Goal: Navigation & Orientation: Find specific page/section

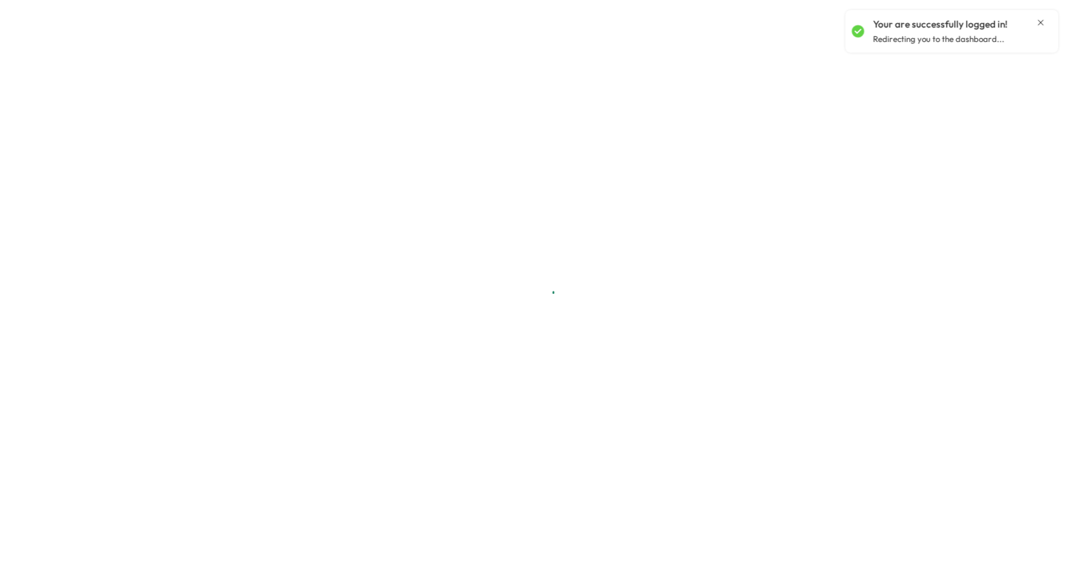
click at [1041, 21] on icon "Close notification" at bounding box center [1040, 23] width 10 height 10
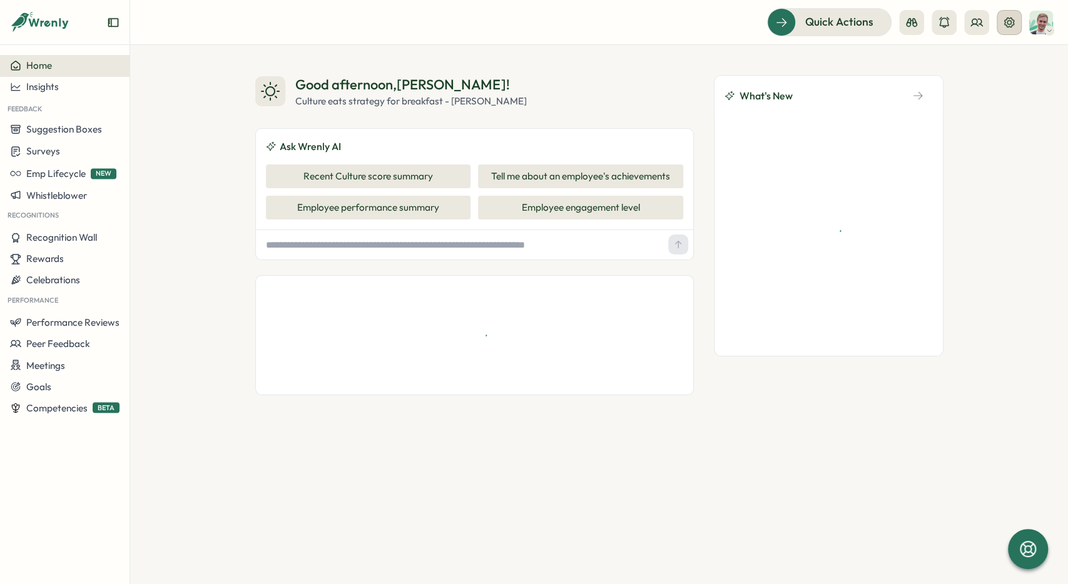
click at [1008, 27] on icon at bounding box center [1009, 22] width 10 height 10
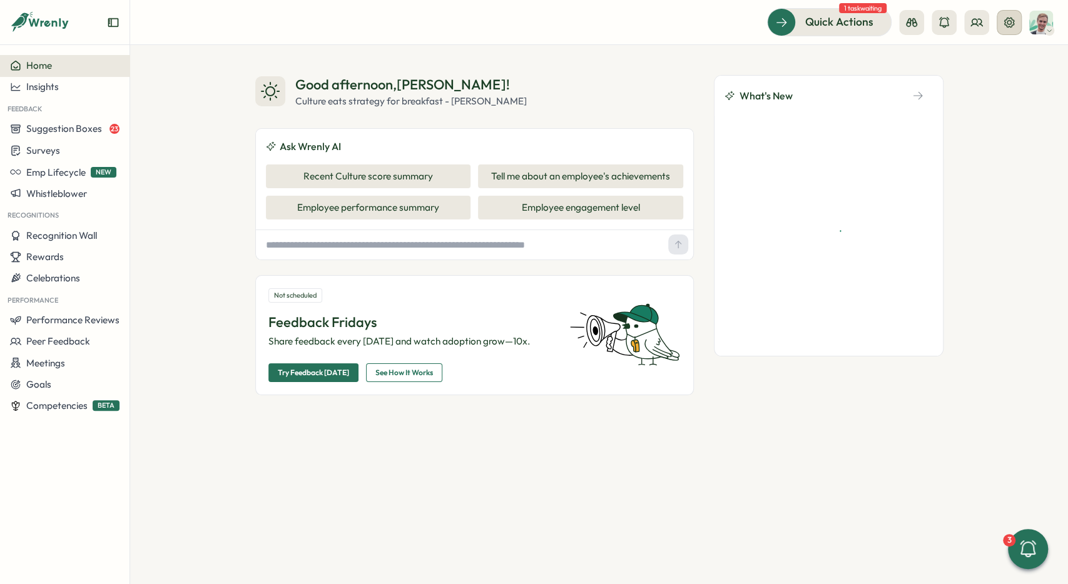
click at [1014, 24] on icon at bounding box center [1009, 22] width 10 height 10
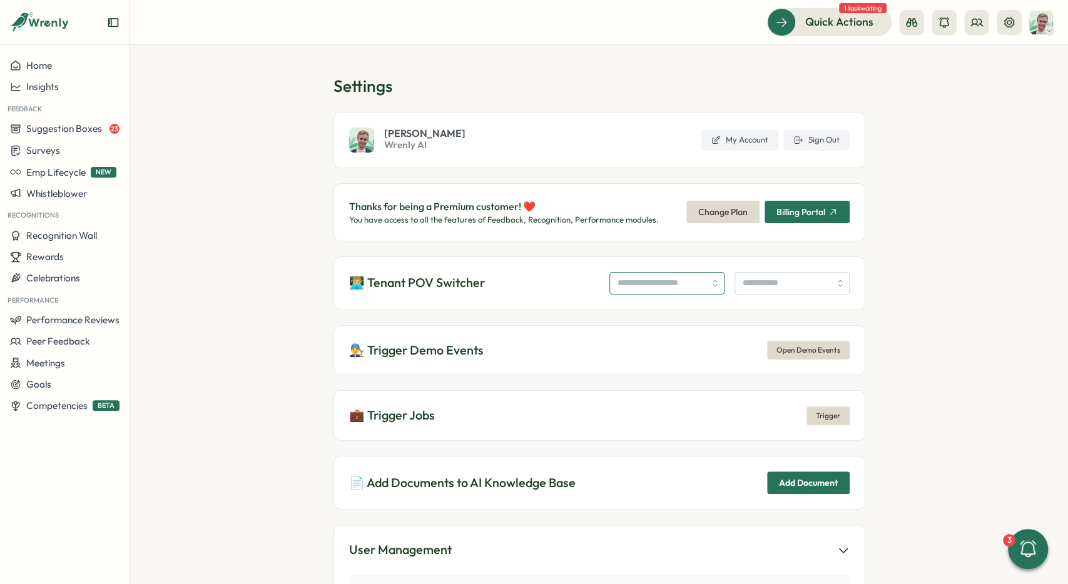
click at [651, 287] on input "search" at bounding box center [666, 283] width 115 height 23
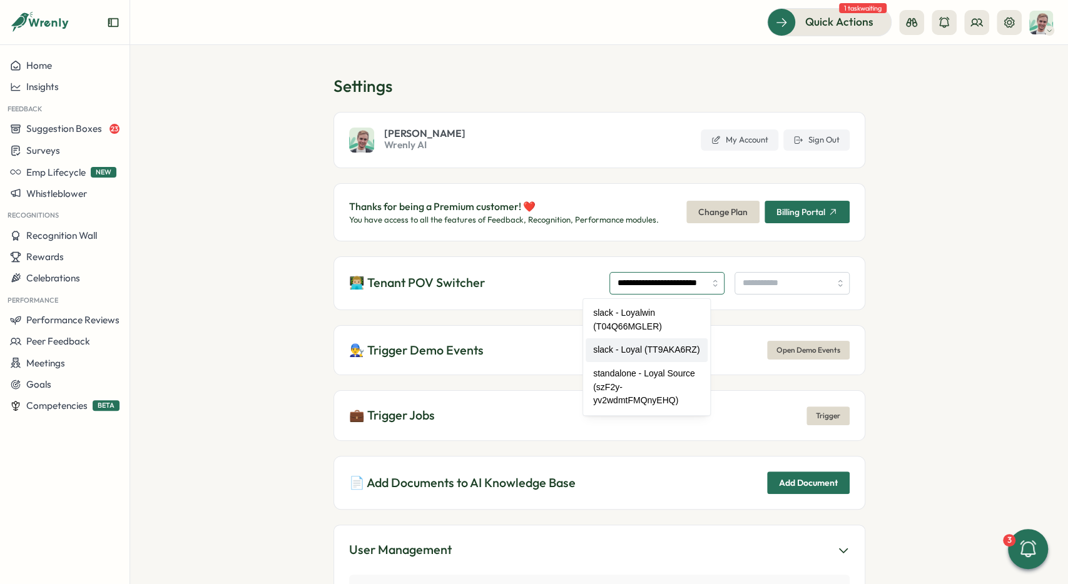
type input "**********"
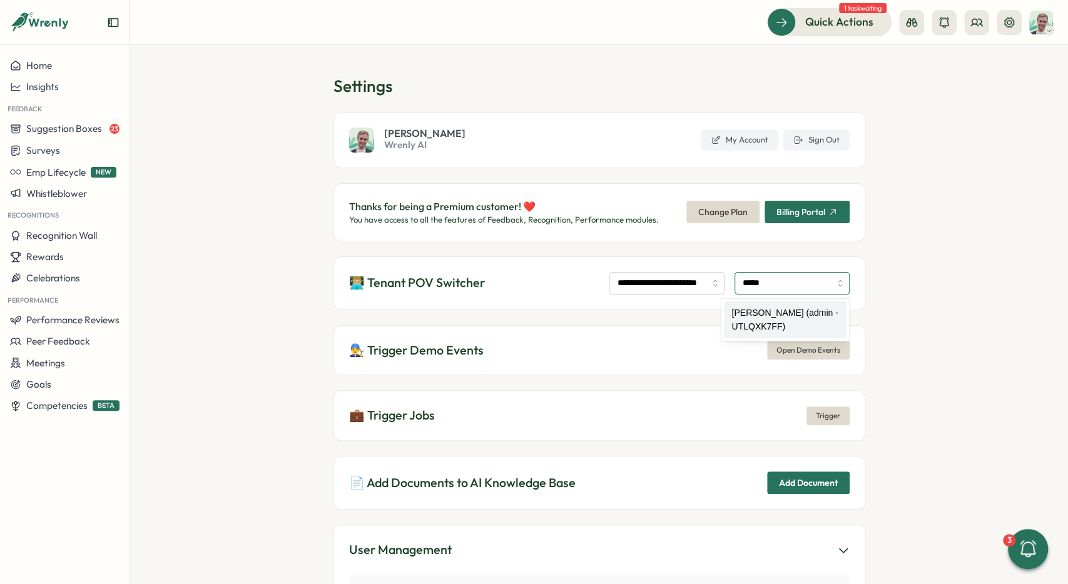
type input "**********"
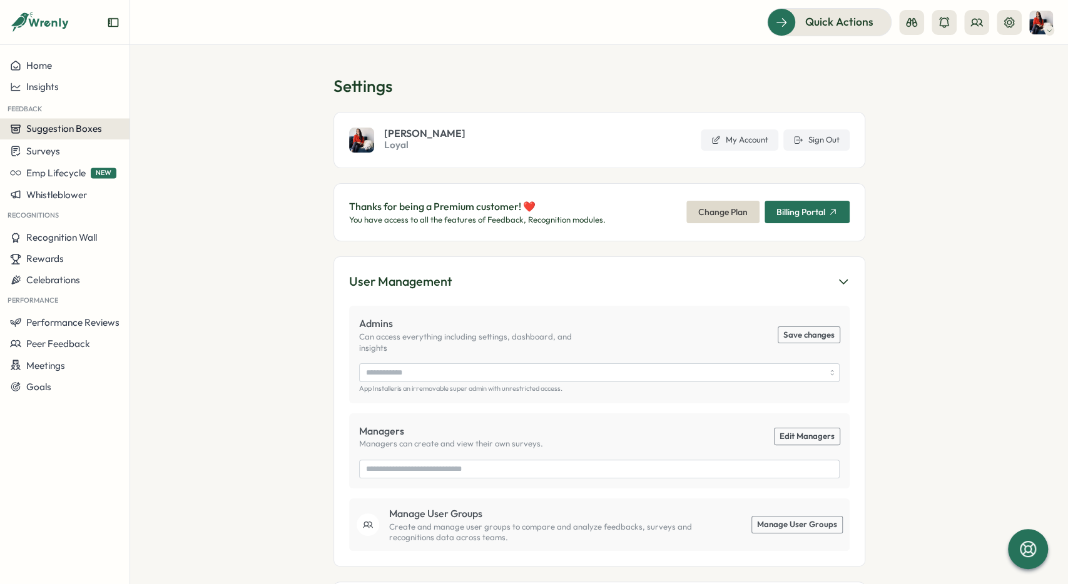
click at [96, 123] on button "Suggestion Boxes" at bounding box center [64, 128] width 129 height 21
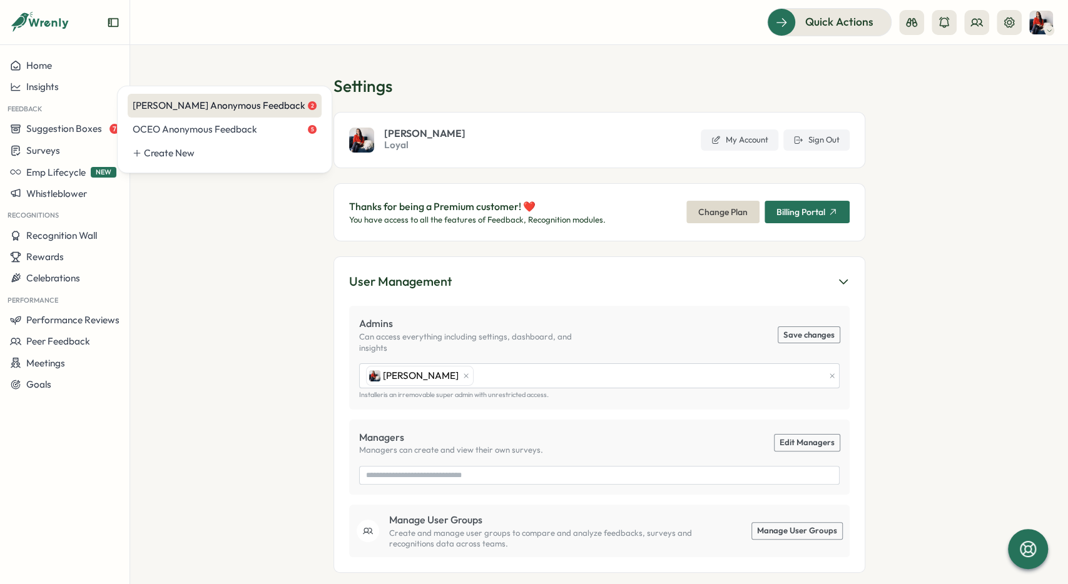
click at [161, 108] on div "Celine Anonymous Feedback 2" at bounding box center [225, 106] width 184 height 14
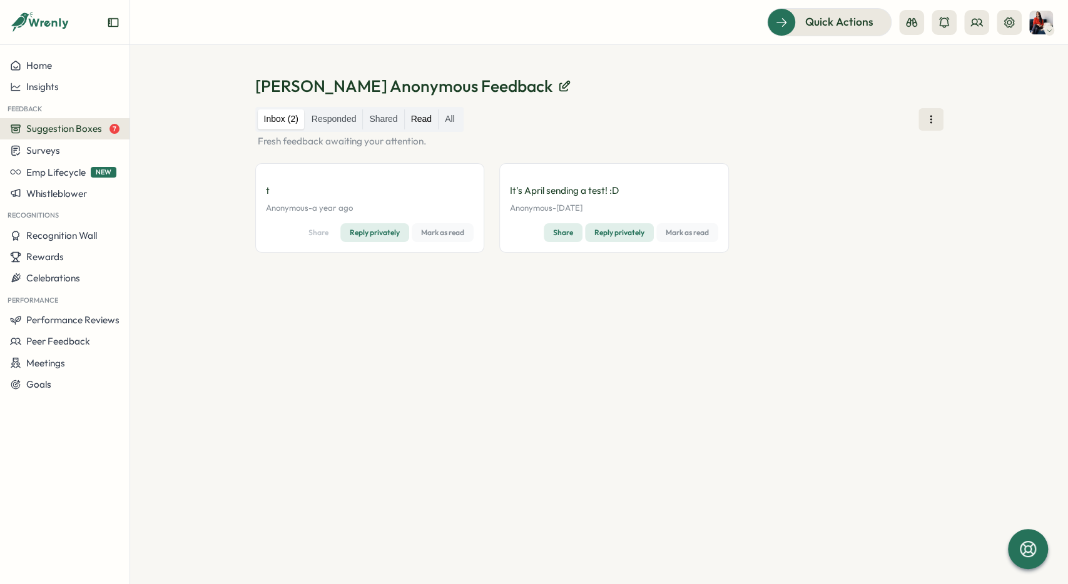
click at [424, 123] on label "Read" at bounding box center [421, 119] width 33 height 20
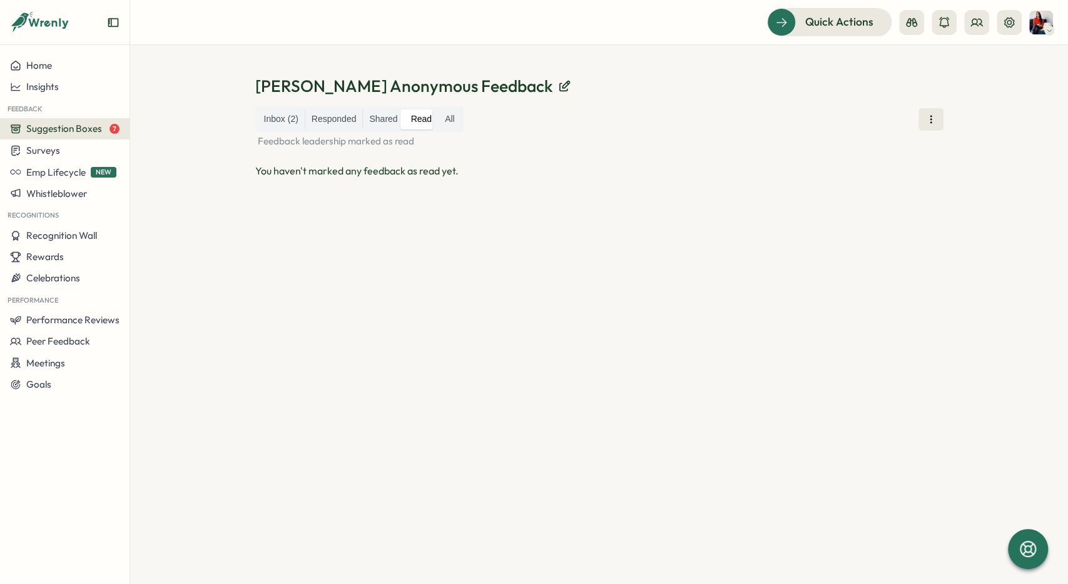
click at [441, 118] on label "All" at bounding box center [450, 119] width 23 height 20
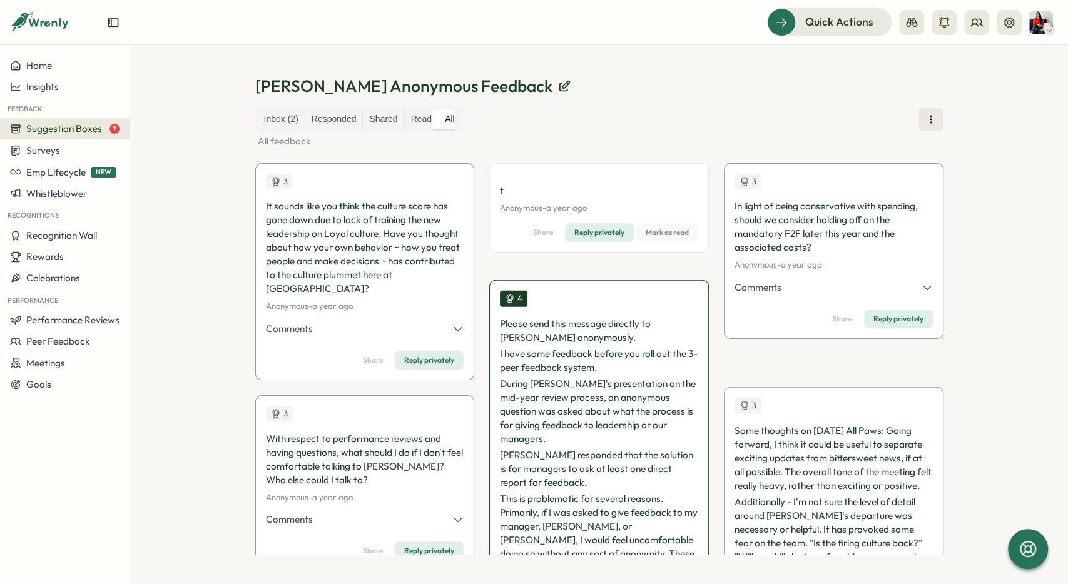
click at [57, 131] on span "Suggestion Boxes" at bounding box center [64, 129] width 76 height 12
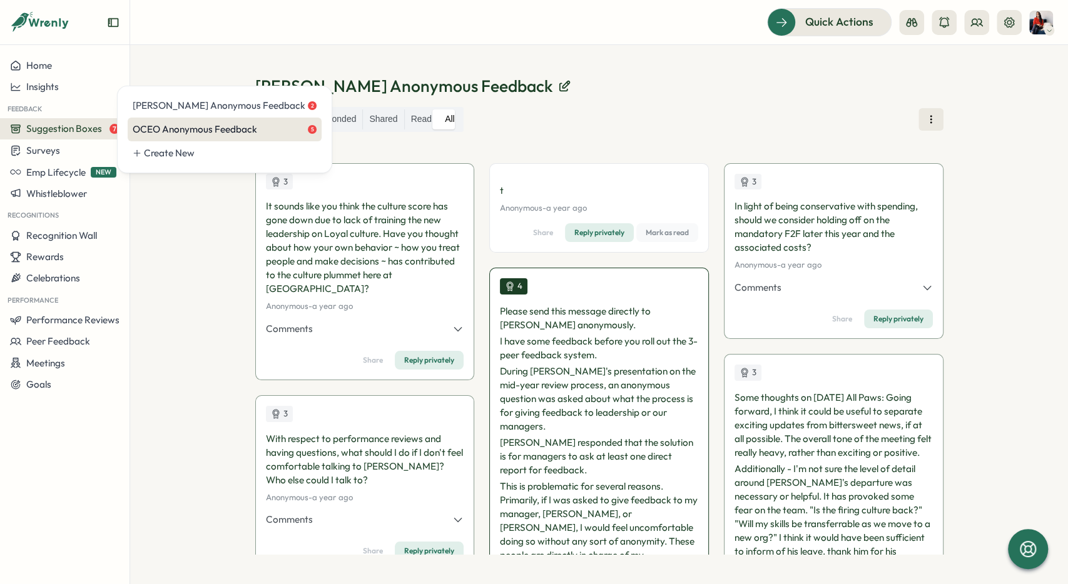
click at [196, 129] on div "OCEO Anonymous Feedback 5" at bounding box center [225, 130] width 184 height 14
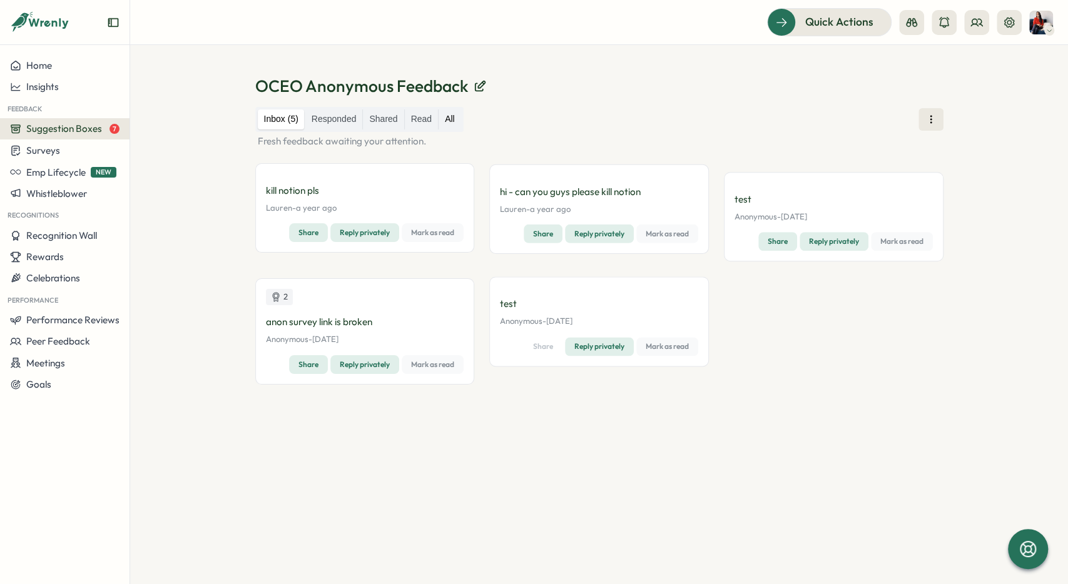
click at [449, 124] on label "All" at bounding box center [450, 119] width 23 height 20
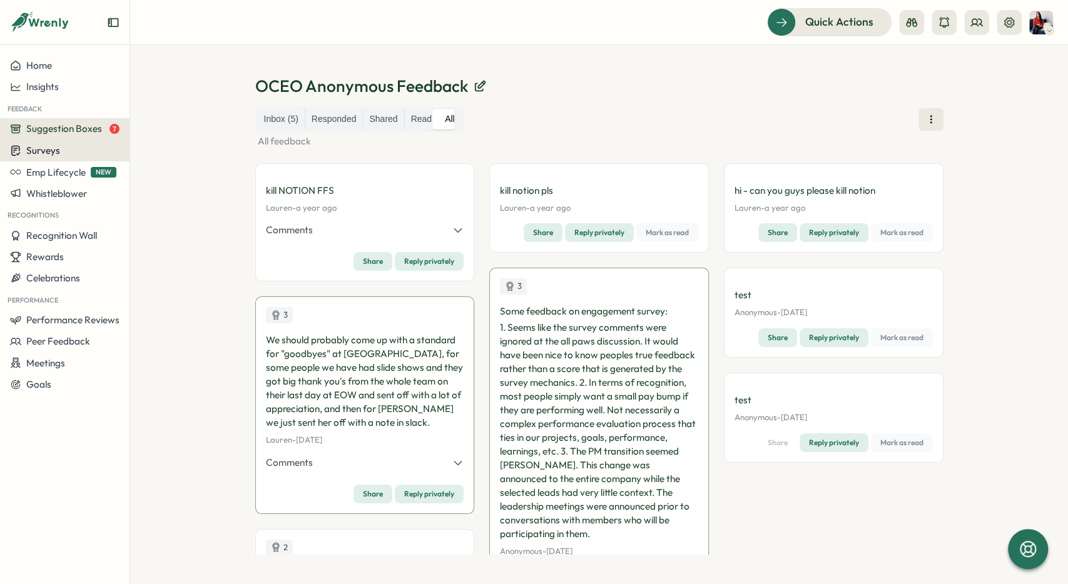
click at [94, 151] on div "Surveys" at bounding box center [64, 151] width 109 height 12
click at [145, 129] on div "Insights" at bounding box center [179, 127] width 93 height 14
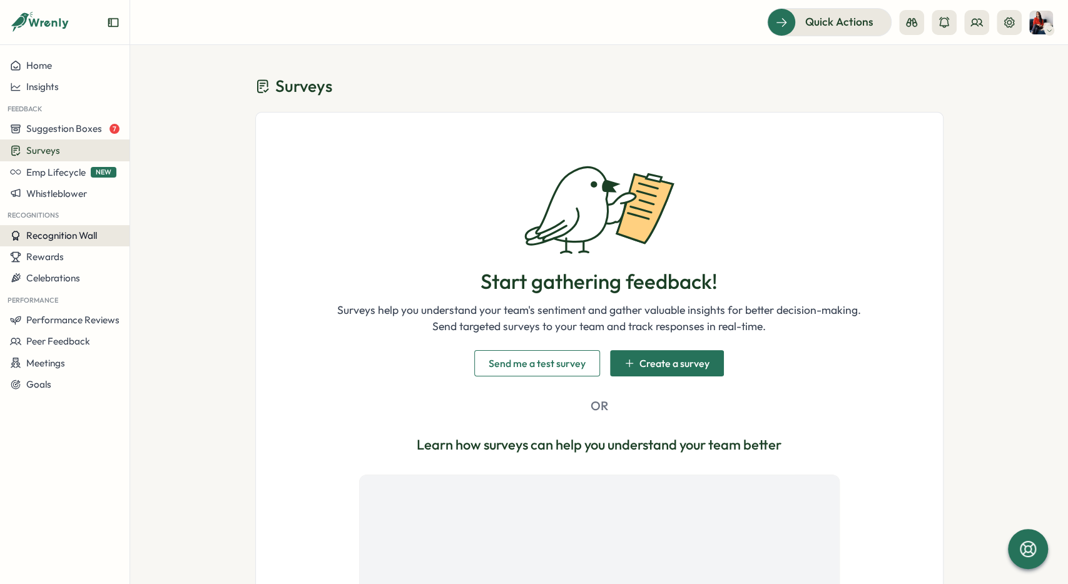
click at [90, 233] on span "Recognition Wall" at bounding box center [61, 236] width 71 height 12
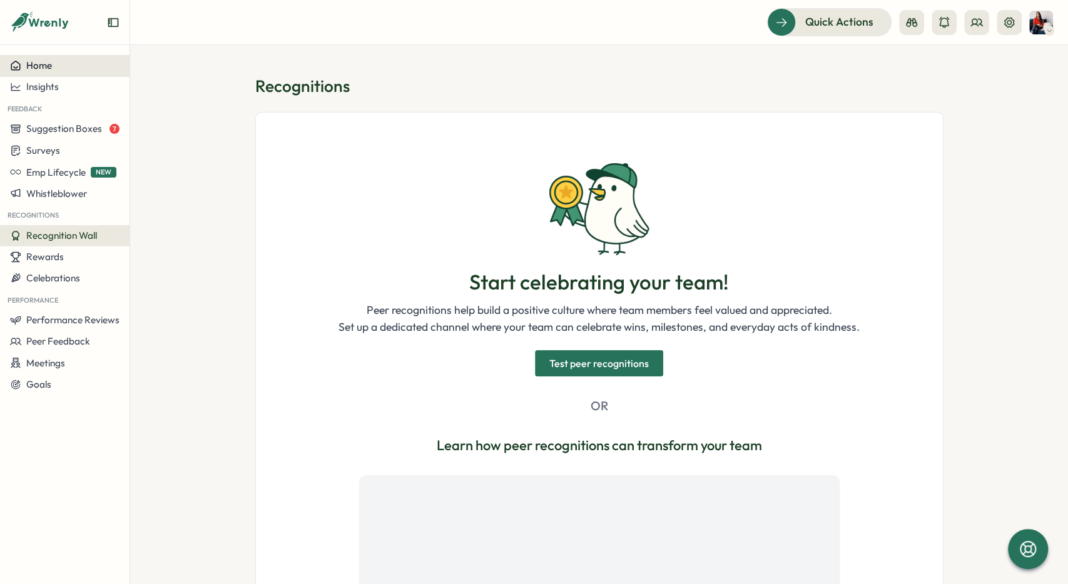
click at [26, 64] on div "Home" at bounding box center [31, 65] width 42 height 11
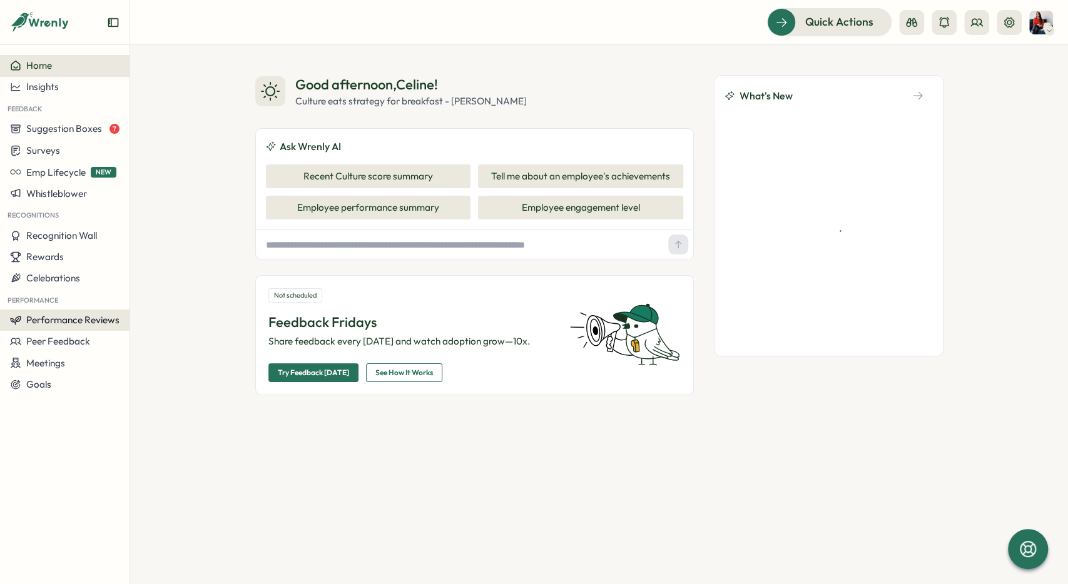
click at [94, 316] on span "Performance Reviews" at bounding box center [72, 320] width 93 height 12
click at [173, 290] on div "Reviews" at bounding box center [181, 297] width 107 height 24
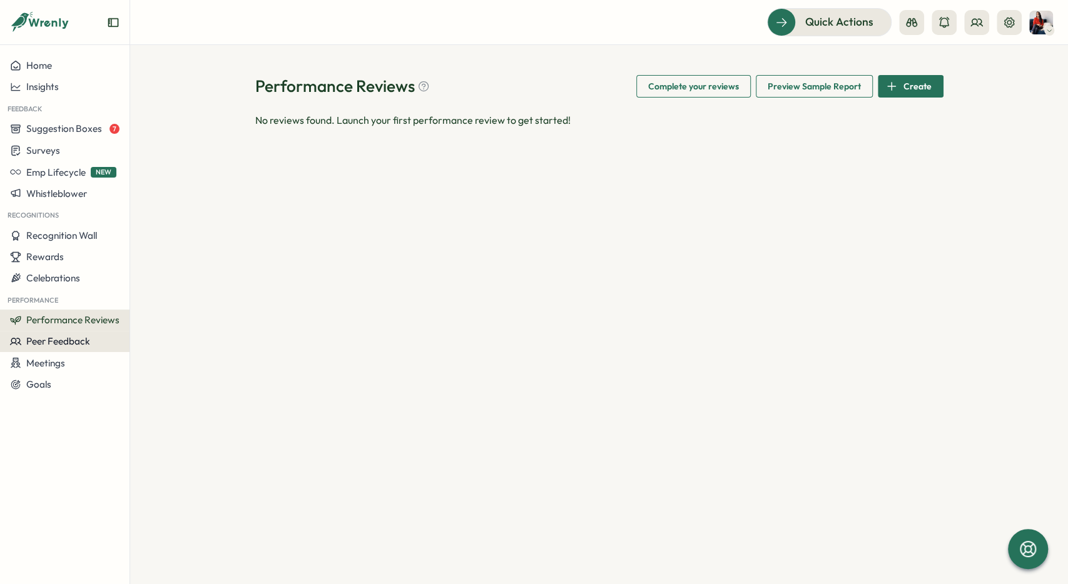
click at [86, 347] on span "Peer Feedback" at bounding box center [58, 341] width 64 height 12
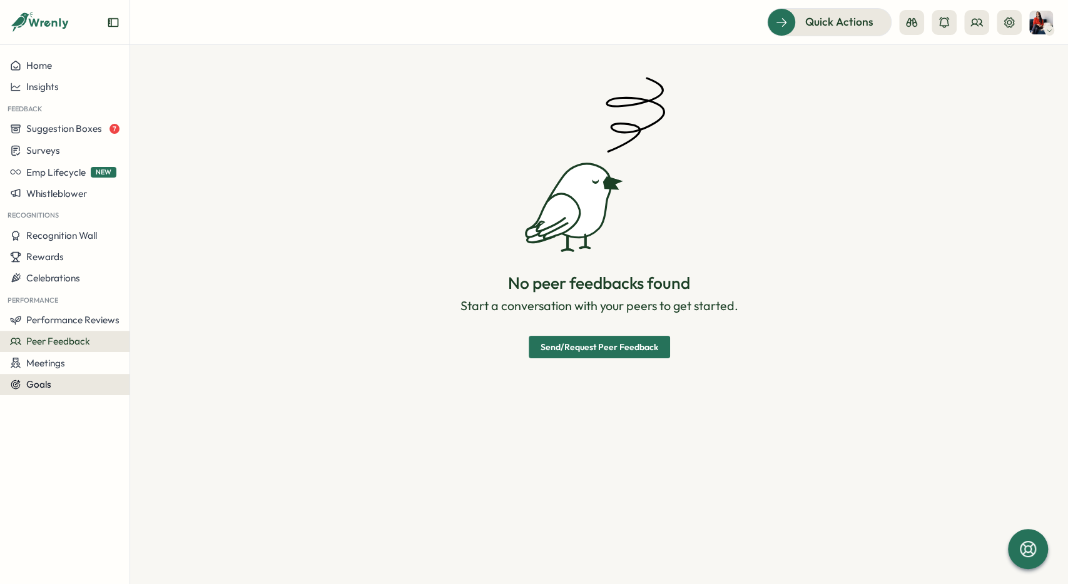
click at [86, 392] on button "Goals" at bounding box center [64, 384] width 129 height 21
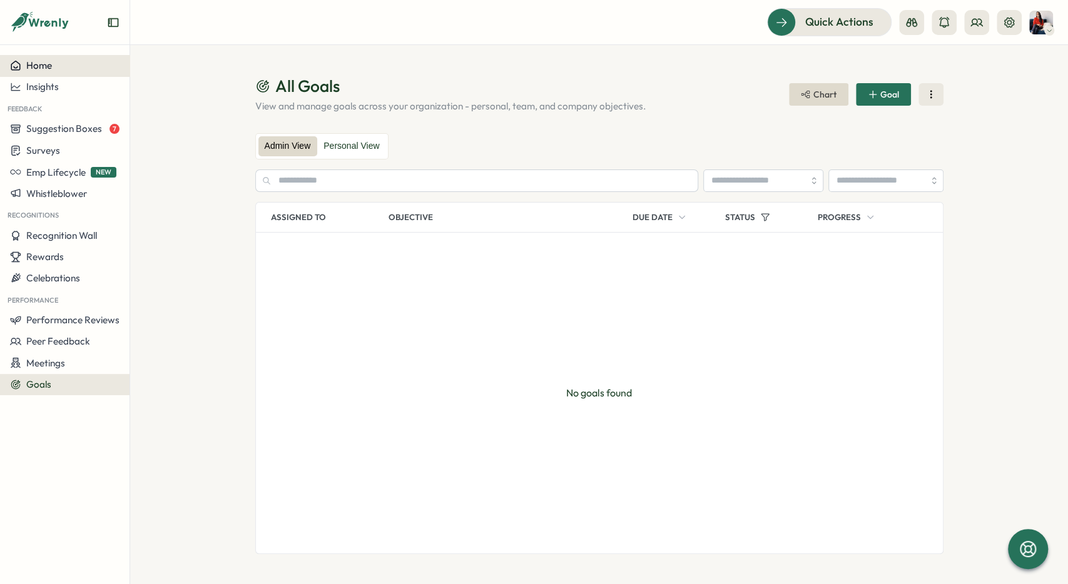
click at [69, 73] on button "Home" at bounding box center [64, 65] width 129 height 21
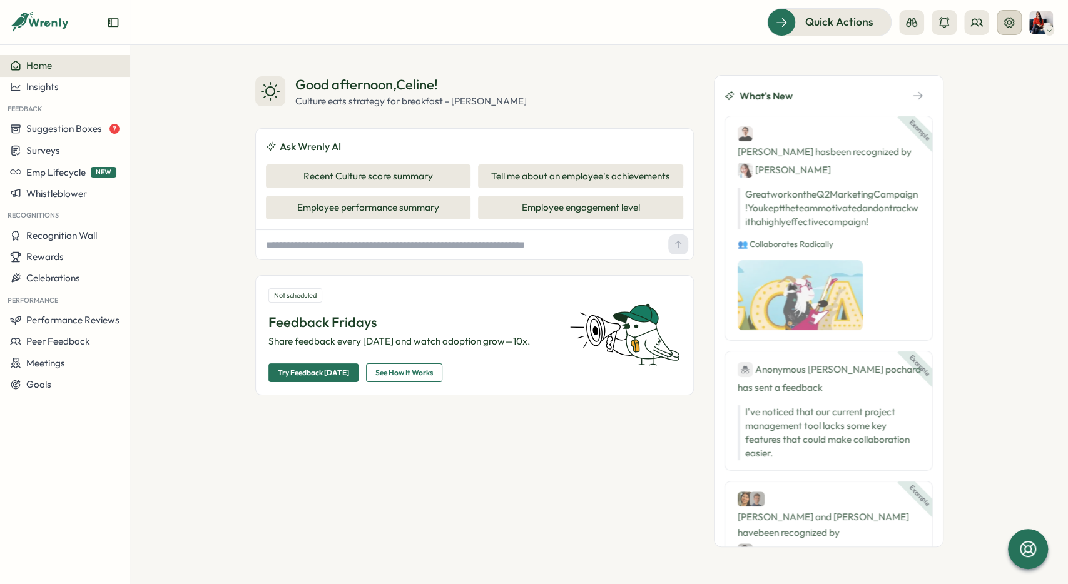
click at [1006, 23] on icon at bounding box center [1009, 22] width 13 height 13
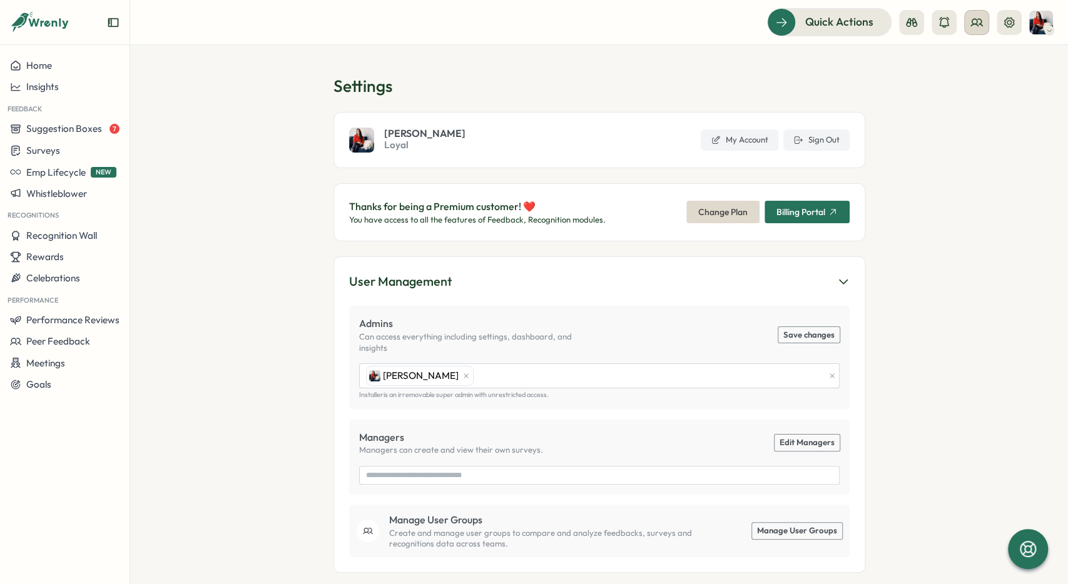
click at [970, 26] on icon at bounding box center [976, 22] width 13 height 13
click at [977, 64] on div "Org Members" at bounding box center [976, 62] width 79 height 14
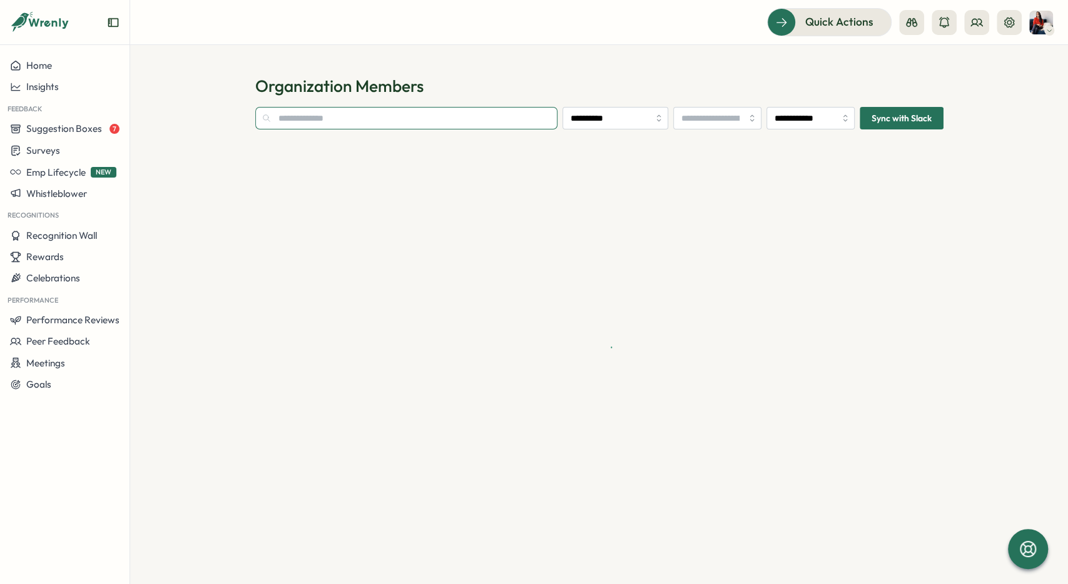
click at [371, 119] on input "text" at bounding box center [406, 118] width 303 height 23
type input "**********"
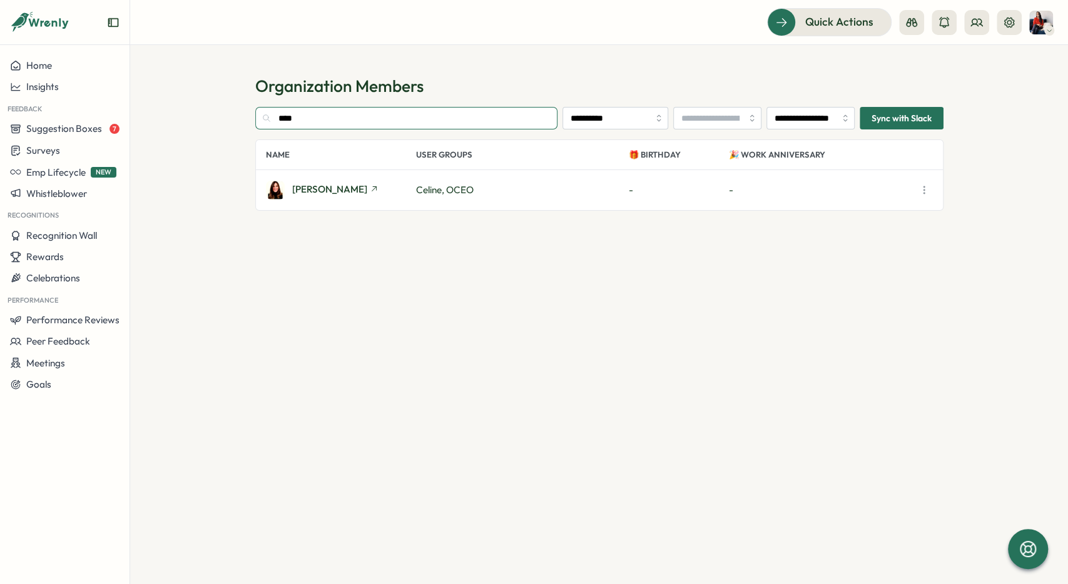
type input "****"
